Goal: Information Seeking & Learning: Find specific fact

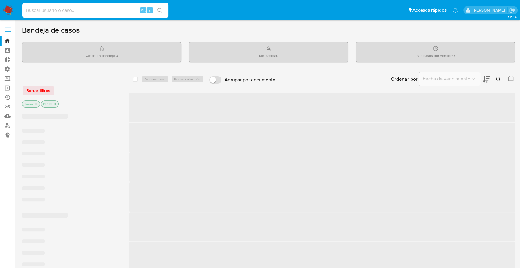
click at [75, 7] on input at bounding box center [95, 10] width 146 height 8
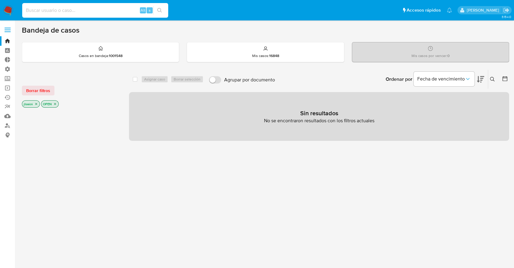
click at [68, 10] on input at bounding box center [95, 10] width 146 height 8
paste input "294571874"
click at [68, 10] on input "294571874" at bounding box center [95, 10] width 146 height 8
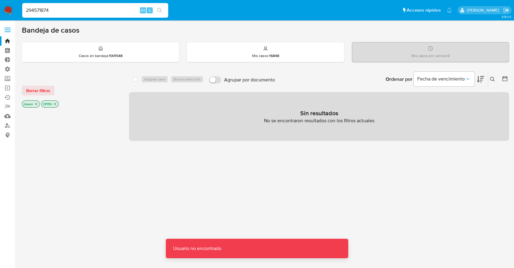
click at [68, 10] on input "294571874" at bounding box center [95, 10] width 146 height 8
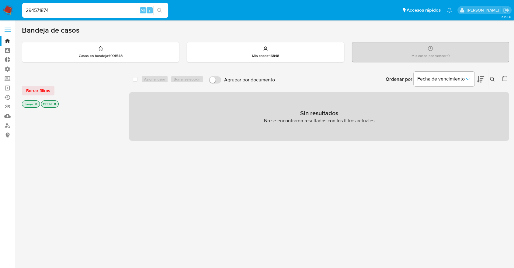
type input "294571874"
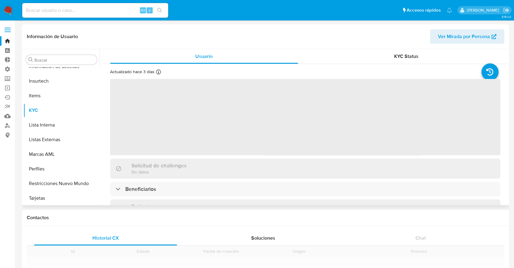
scroll to position [257, 0]
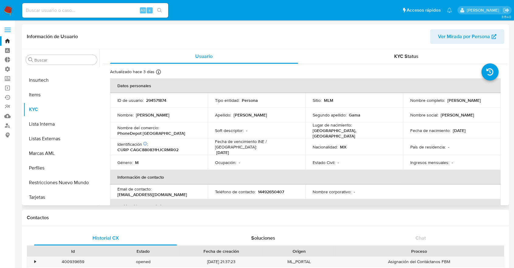
select select "10"
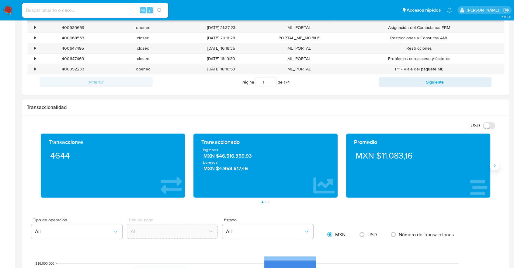
click at [496, 163] on icon "Siguiente" at bounding box center [494, 165] width 5 height 5
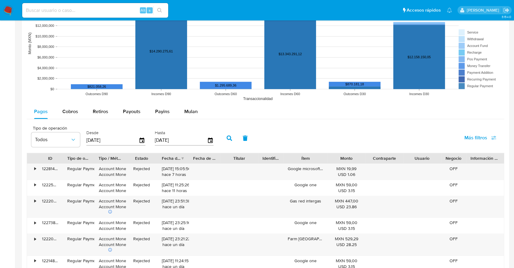
scroll to position [497, 0]
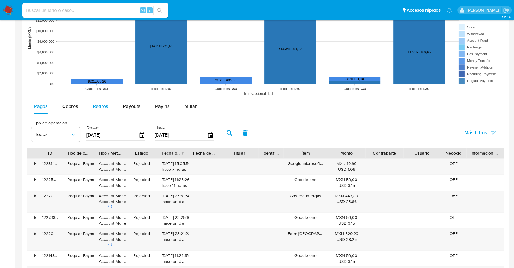
click at [98, 112] on div "Retiros" at bounding box center [101, 106] width 16 height 15
select select "10"
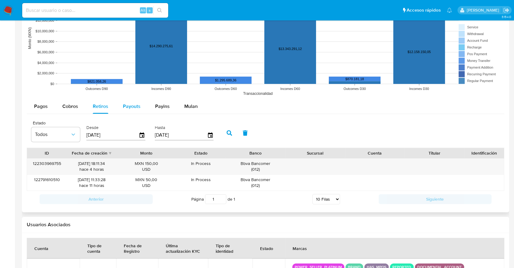
click at [137, 108] on span "Payouts" at bounding box center [132, 106] width 18 height 7
select select "10"
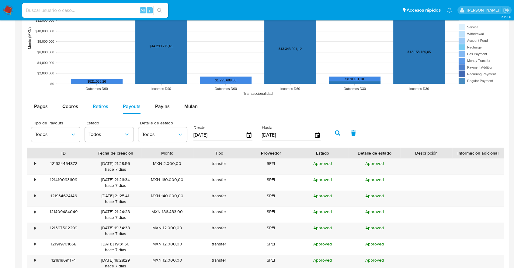
click at [105, 108] on span "Retiros" at bounding box center [101, 106] width 16 height 7
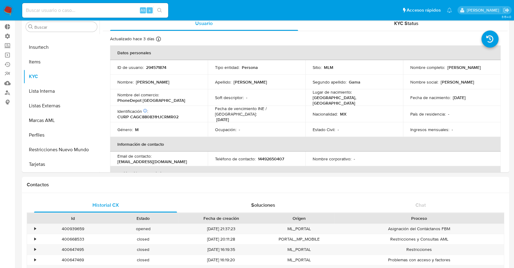
scroll to position [0, 0]
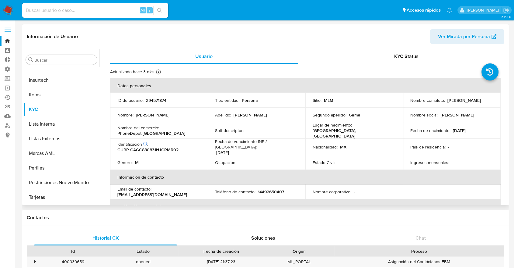
click at [65, 65] on div "Buscar Anticipos de dinero Archivos adjuntos CBT Cruces y Relaciones Créditos C…" at bounding box center [61, 127] width 76 height 155
click at [59, 63] on input "Buscar" at bounding box center [64, 59] width 60 height 5
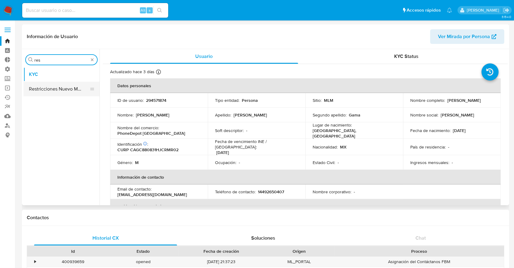
type input "res"
click at [53, 87] on button "Restricciones Nuevo Mundo" at bounding box center [58, 89] width 71 height 15
click at [79, 90] on button "Restricciones Nuevo Mundo" at bounding box center [58, 89] width 71 height 15
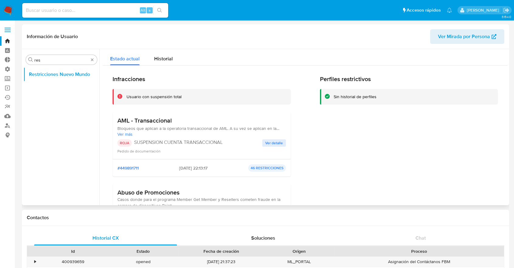
click at [331, 123] on div "Perfiles restrictivos Sin historial de perfiles" at bounding box center [409, 163] width 178 height 177
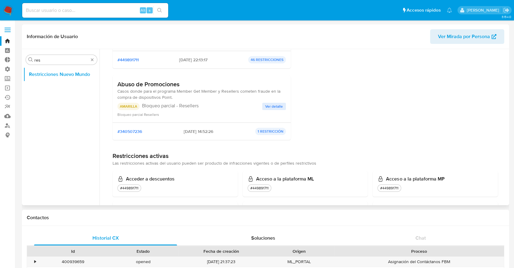
scroll to position [95, 0]
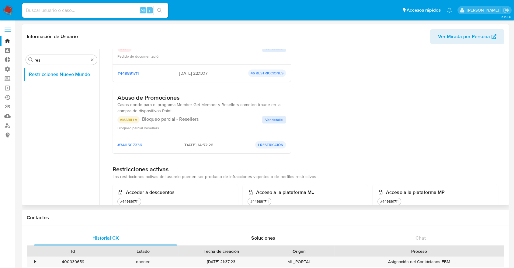
click at [276, 121] on span "Ver detalle" at bounding box center [274, 120] width 18 height 6
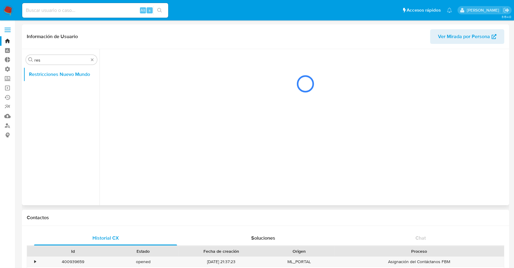
scroll to position [0, 0]
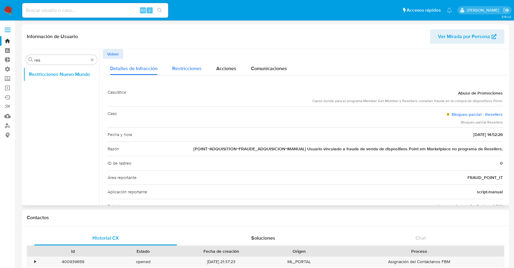
click at [188, 72] on div "Restricciones" at bounding box center [187, 67] width 30 height 16
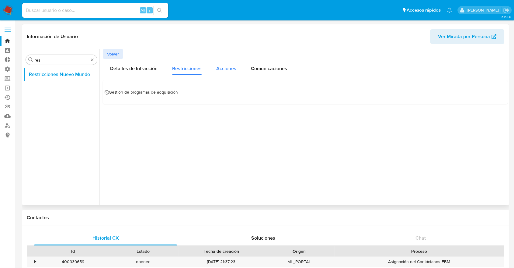
click at [219, 70] on span "Acciones" at bounding box center [226, 68] width 20 height 7
click at [251, 69] on span "Comunicaciones" at bounding box center [269, 68] width 36 height 7
click at [194, 68] on span "Restricciones" at bounding box center [187, 68] width 30 height 7
click at [149, 70] on span "Detalles de Infracción" at bounding box center [133, 68] width 47 height 7
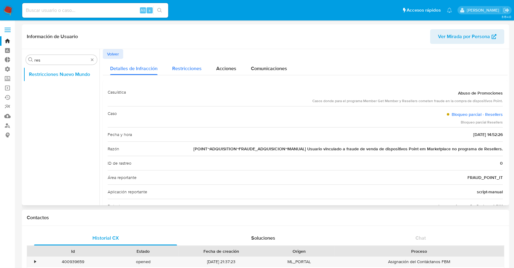
click at [181, 61] on div "Restricciones" at bounding box center [187, 67] width 30 height 16
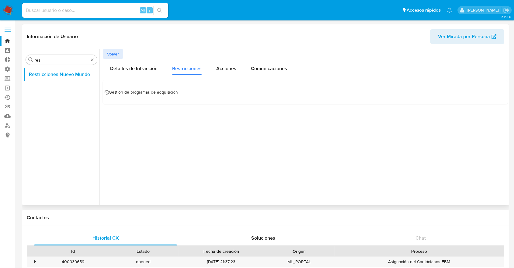
click at [124, 55] on div "Volver" at bounding box center [305, 54] width 405 height 10
click at [117, 54] on span "Volver" at bounding box center [113, 54] width 12 height 9
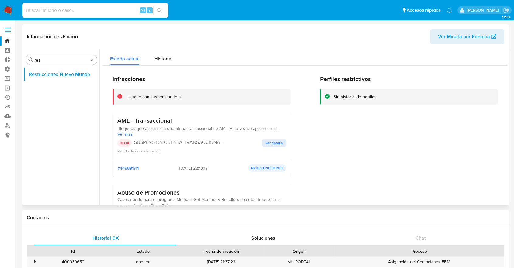
click at [275, 142] on span "Ver detalle" at bounding box center [274, 143] width 18 height 6
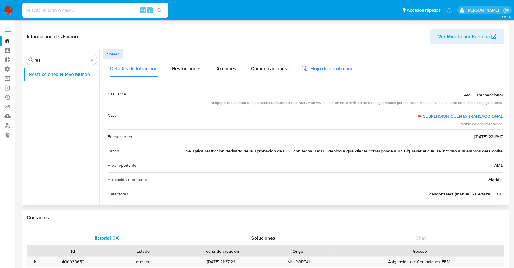
click at [323, 69] on div "Flujo de aprobación" at bounding box center [328, 69] width 52 height 7
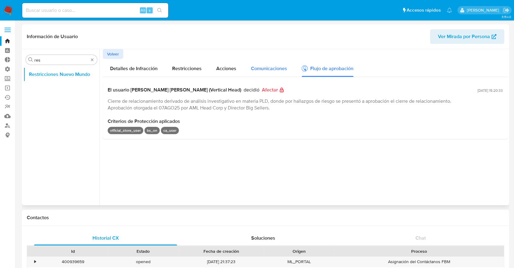
click at [282, 69] on span "Comunicaciones" at bounding box center [269, 68] width 36 height 7
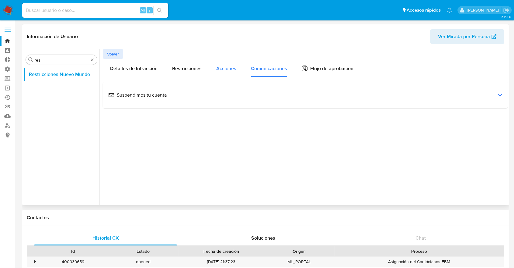
click at [230, 70] on span "Acciones" at bounding box center [226, 68] width 20 height 7
click at [177, 73] on div "Restricciones" at bounding box center [187, 68] width 30 height 18
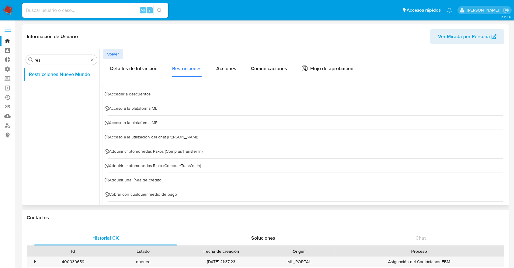
click at [208, 92] on div "⃠ Acceder a descuentos" at bounding box center [305, 94] width 395 height 14
